Goal: Communication & Community: Share content

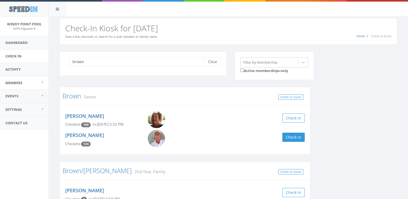
click at [26, 86] on link "Members" at bounding box center [24, 82] width 49 height 13
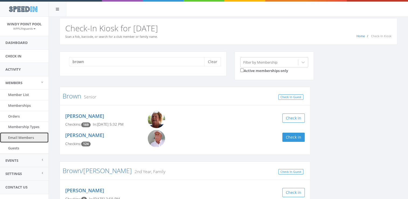
click at [20, 136] on span "Email Members" at bounding box center [21, 137] width 26 height 5
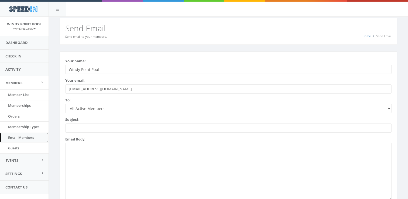
click at [17, 142] on link "Email Members" at bounding box center [24, 137] width 49 height 11
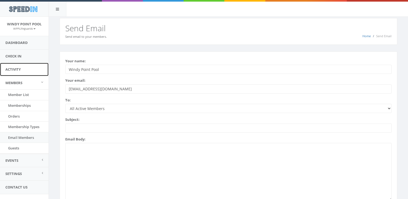
click at [18, 66] on link "Activity" at bounding box center [24, 69] width 49 height 13
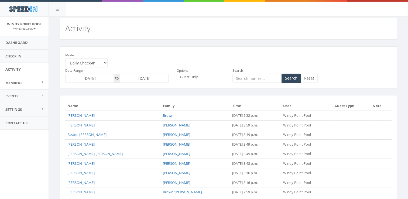
click at [17, 79] on link "Members" at bounding box center [24, 82] width 49 height 13
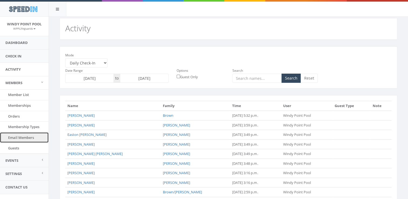
click at [20, 133] on link "Email Members" at bounding box center [24, 137] width 49 height 11
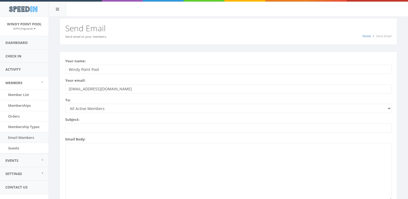
click at [87, 109] on select "All Active Members Lifeguard (0 with email addresses) Platinum Sponsor (0 with …" at bounding box center [228, 108] width 327 height 9
click at [25, 43] on link "Dashboard" at bounding box center [24, 42] width 49 height 13
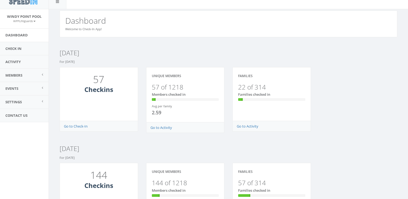
scroll to position [9, 0]
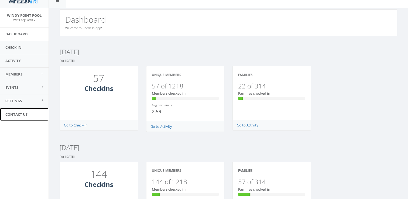
click at [19, 113] on span "Contact Us" at bounding box center [16, 114] width 22 height 5
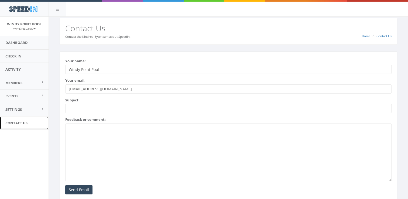
click at [29, 123] on link "Contact Us" at bounding box center [24, 123] width 49 height 13
click at [45, 93] on link "Events" at bounding box center [24, 96] width 49 height 13
click at [43, 94] on span at bounding box center [42, 96] width 2 height 4
click at [35, 113] on link "Settings" at bounding box center [24, 109] width 49 height 13
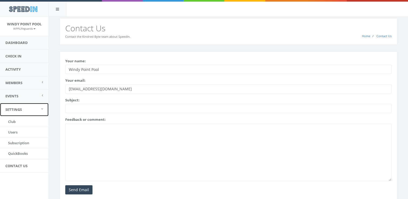
click at [35, 113] on link "Settings" at bounding box center [24, 109] width 49 height 13
click at [36, 111] on link "Settings" at bounding box center [24, 109] width 49 height 13
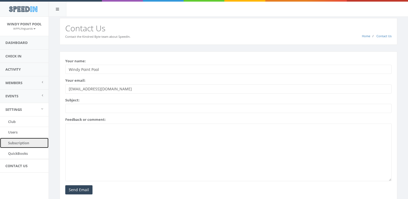
click at [25, 143] on link "Subscription" at bounding box center [24, 143] width 49 height 11
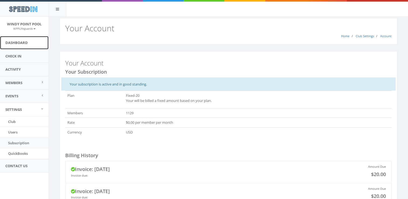
click at [19, 42] on link "Dashboard" at bounding box center [24, 42] width 49 height 13
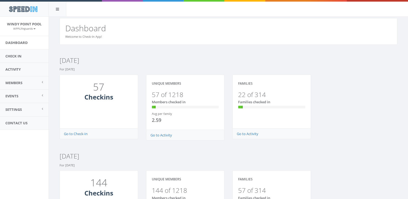
click at [99, 110] on div "57 Checkins" at bounding box center [99, 102] width 79 height 54
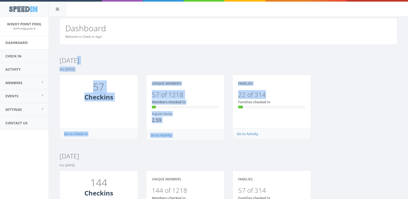
drag, startPoint x: 256, startPoint y: 59, endPoint x: 338, endPoint y: 91, distance: 88.1
